Goal: Transaction & Acquisition: Purchase product/service

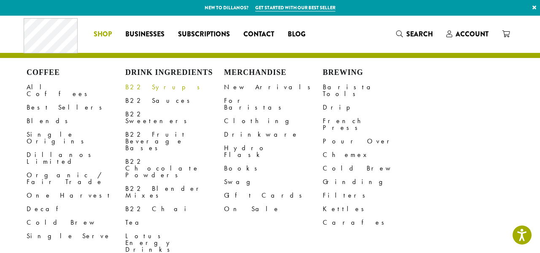
click at [131, 91] on link "B22 Syrups" at bounding box center [174, 87] width 99 height 14
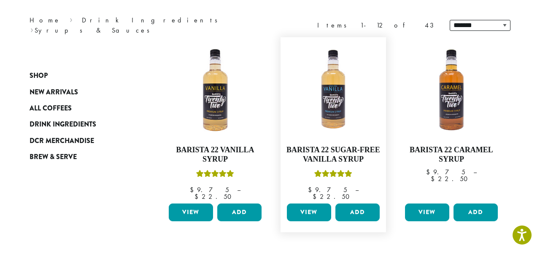
click at [306, 212] on link "View" at bounding box center [309, 212] width 44 height 18
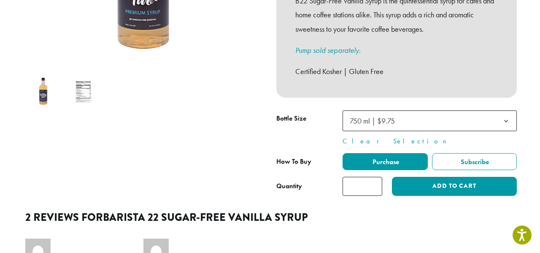
scroll to position [247, 0]
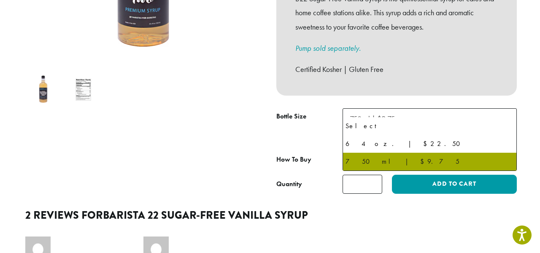
click at [408, 116] on span "750 ml | $9.75" at bounding box center [430, 118] width 174 height 21
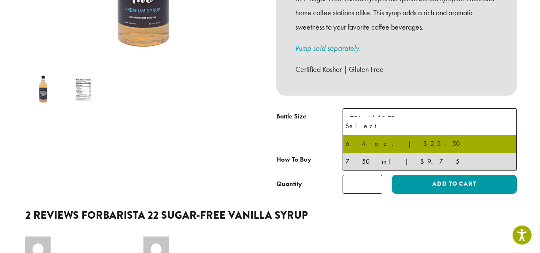
select select "*****"
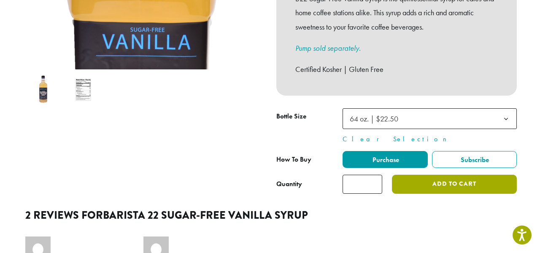
click at [417, 174] on button "Add to cart" at bounding box center [454, 183] width 125 height 19
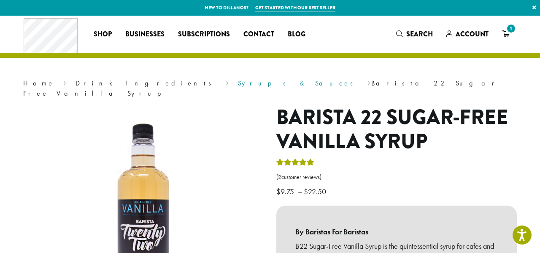
click at [238, 85] on link "Syrups & Sauces" at bounding box center [298, 83] width 121 height 9
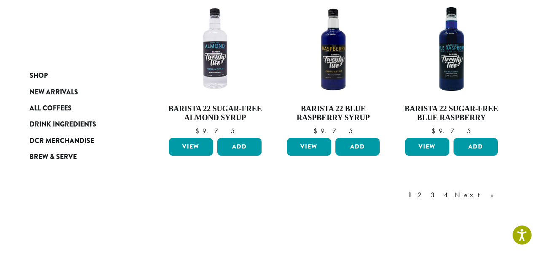
scroll to position [764, 0]
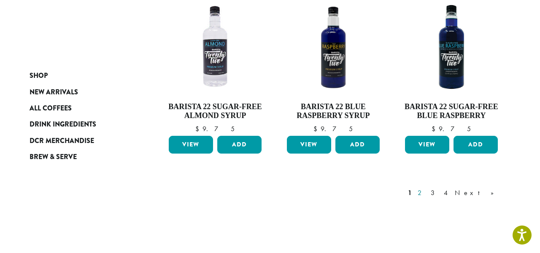
click at [427, 187] on link "2" at bounding box center [421, 192] width 11 height 10
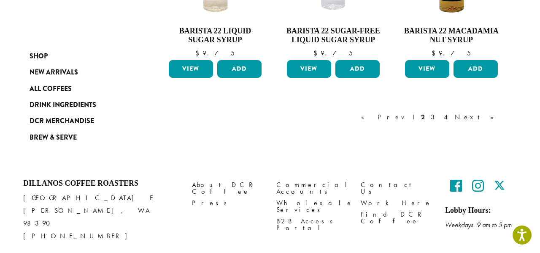
scroll to position [830, 0]
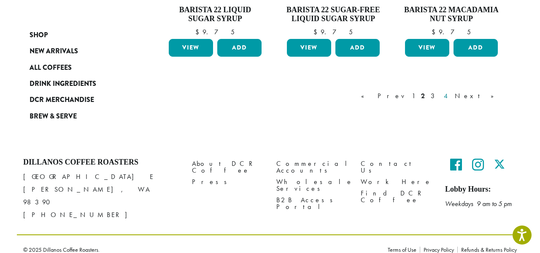
click at [451, 92] on link "4" at bounding box center [447, 96] width 8 height 10
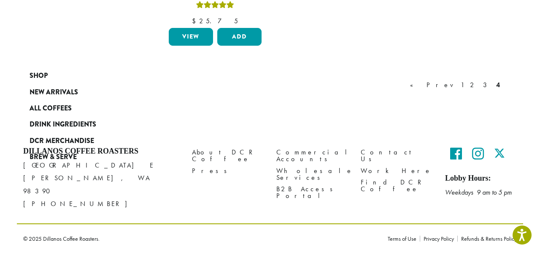
scroll to position [52, 0]
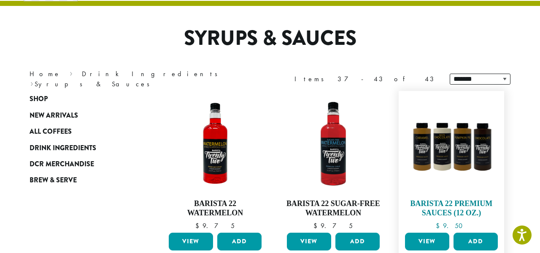
drag, startPoint x: 475, startPoint y: 92, endPoint x: 473, endPoint y: 101, distance: 9.4
click at [473, 101] on figure "**********" at bounding box center [452, 176] width 106 height 170
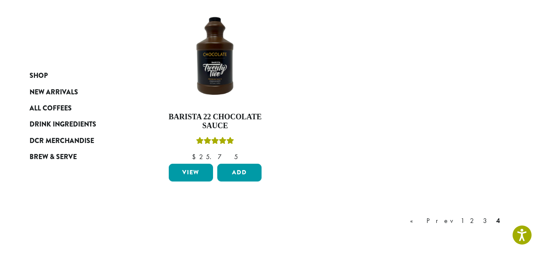
scroll to position [524, 0]
